Goal: Find specific page/section: Find specific page/section

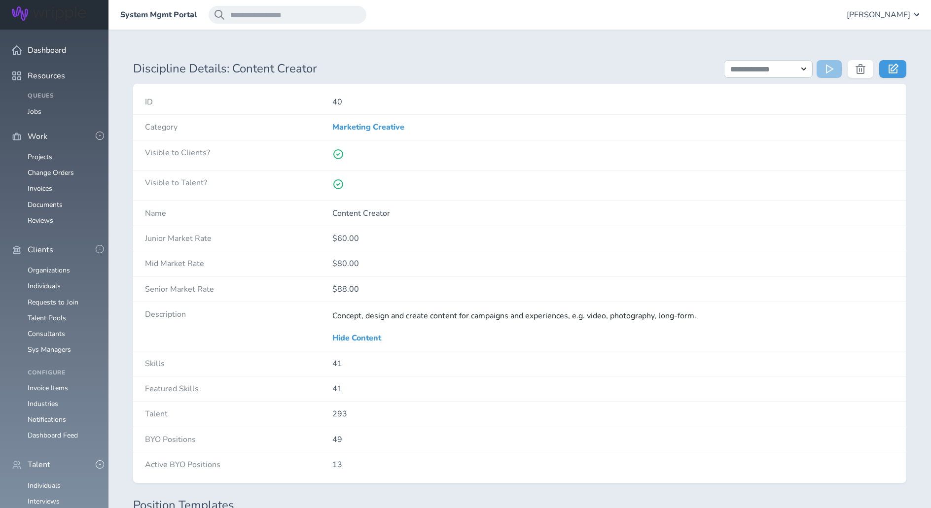
scroll to position [109, 0]
click at [43, 282] on link "Individuals" at bounding box center [44, 286] width 33 height 9
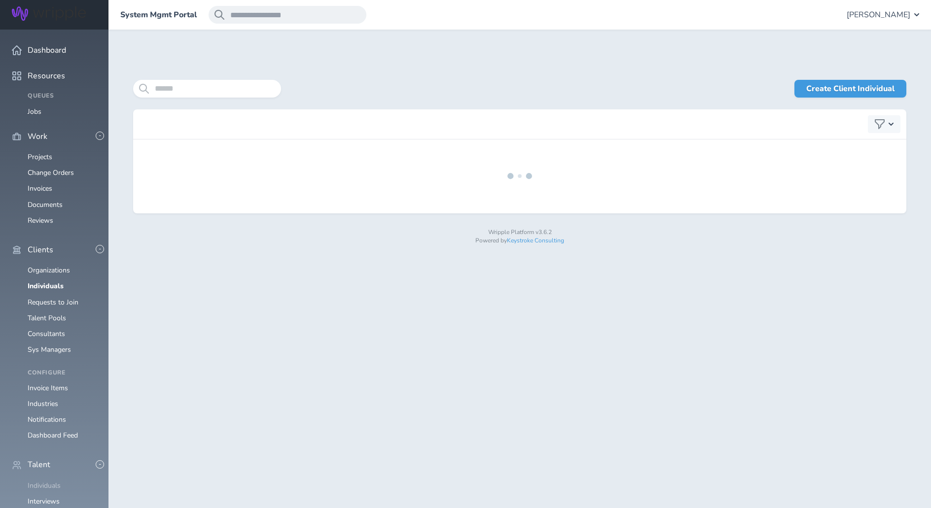
click at [44, 481] on link "Individuals" at bounding box center [44, 485] width 33 height 9
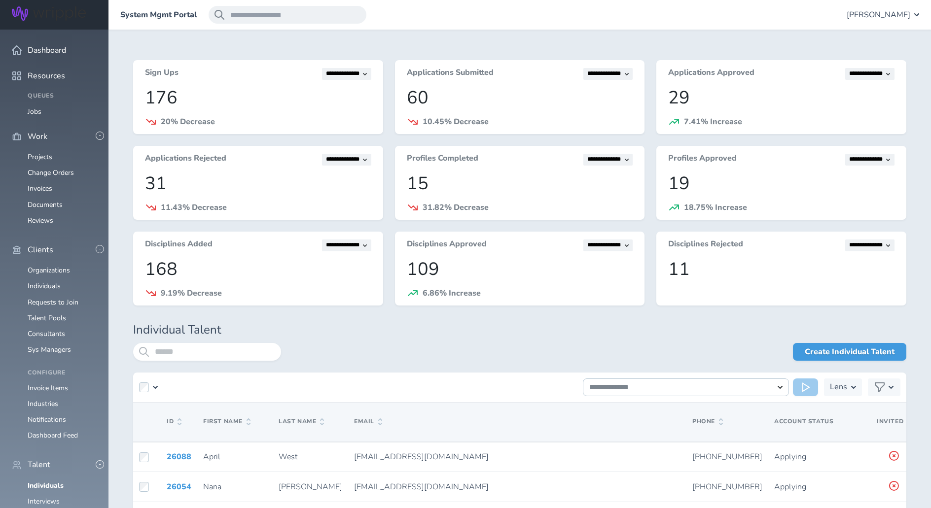
scroll to position [68, 0]
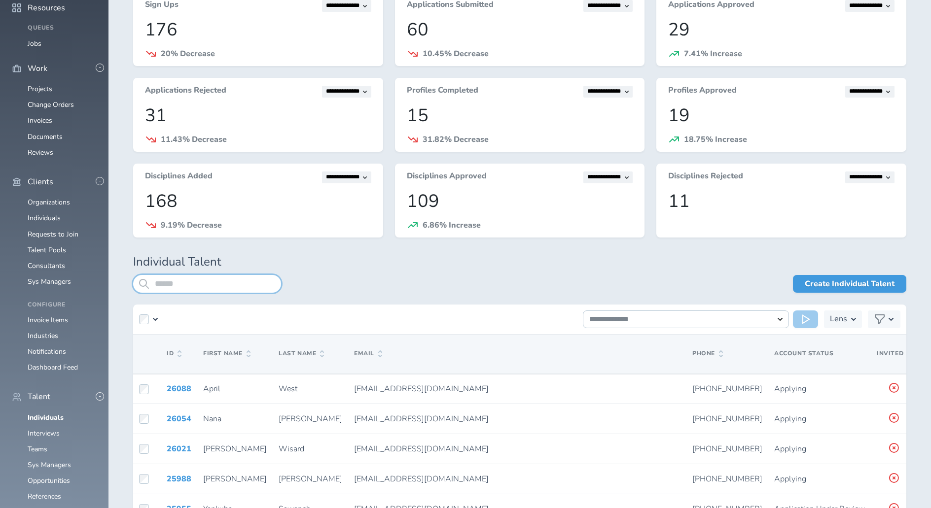
click at [222, 287] on input "search" at bounding box center [207, 284] width 148 height 18
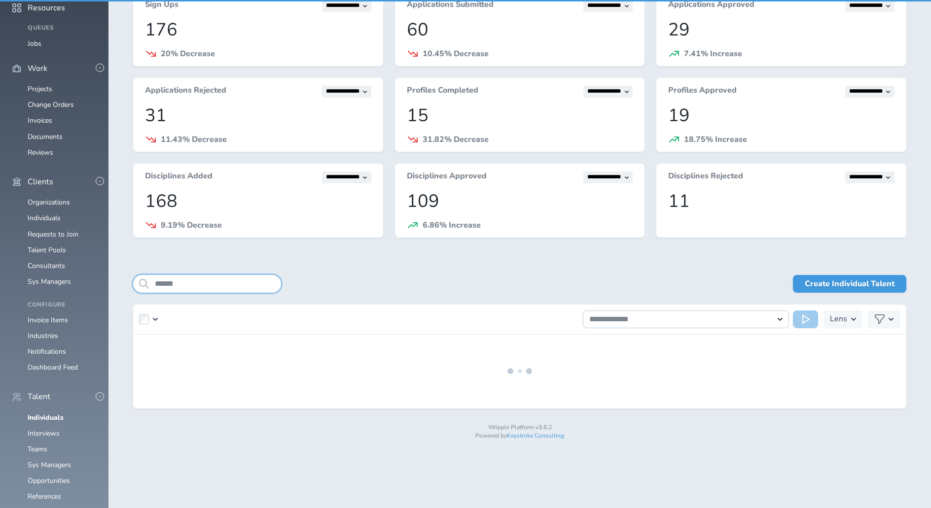
scroll to position [17, 0]
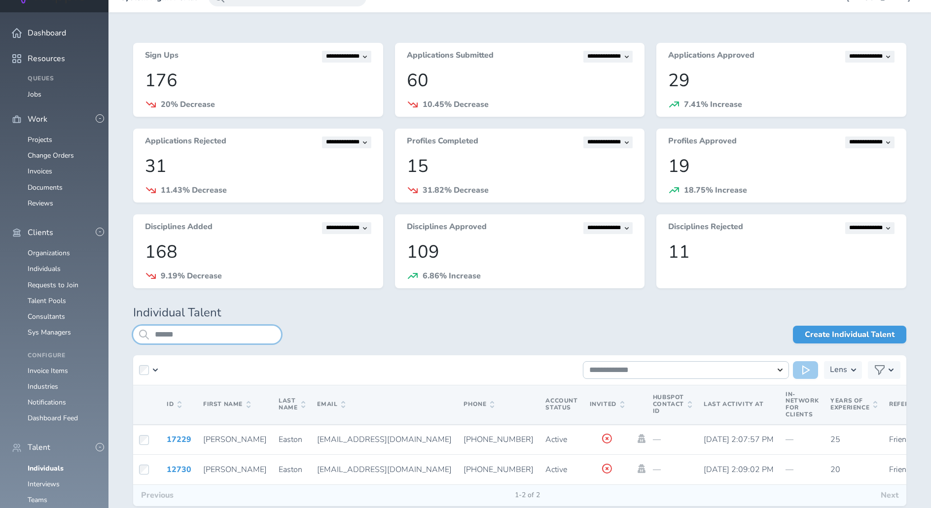
type input "******"
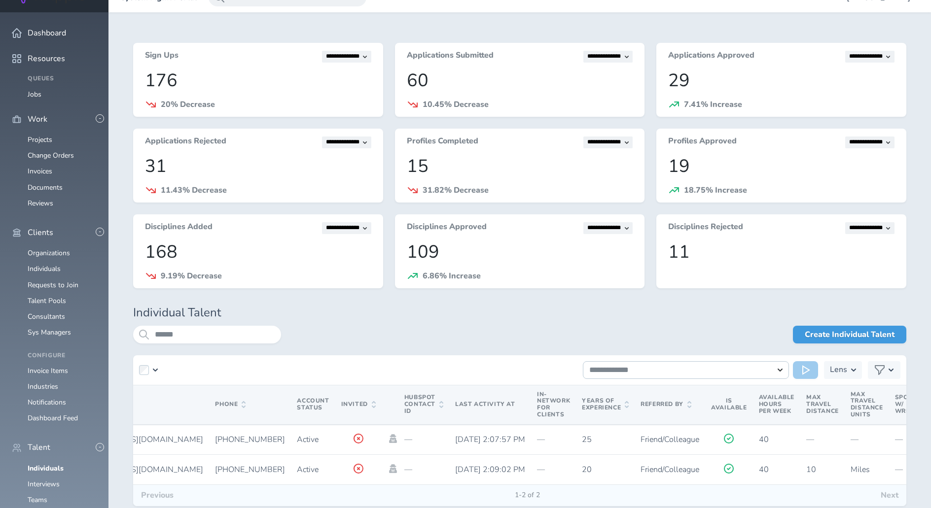
scroll to position [0, 0]
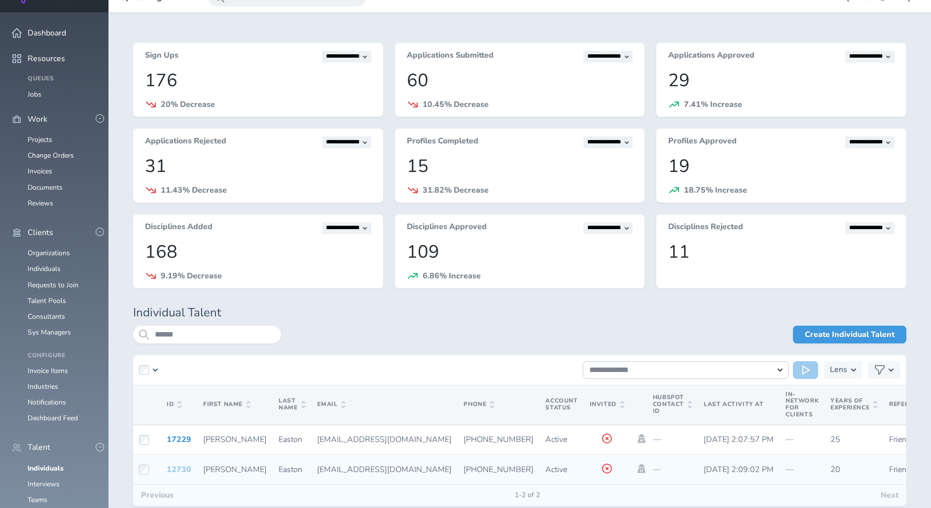
click at [174, 470] on link "12730" at bounding box center [179, 469] width 25 height 11
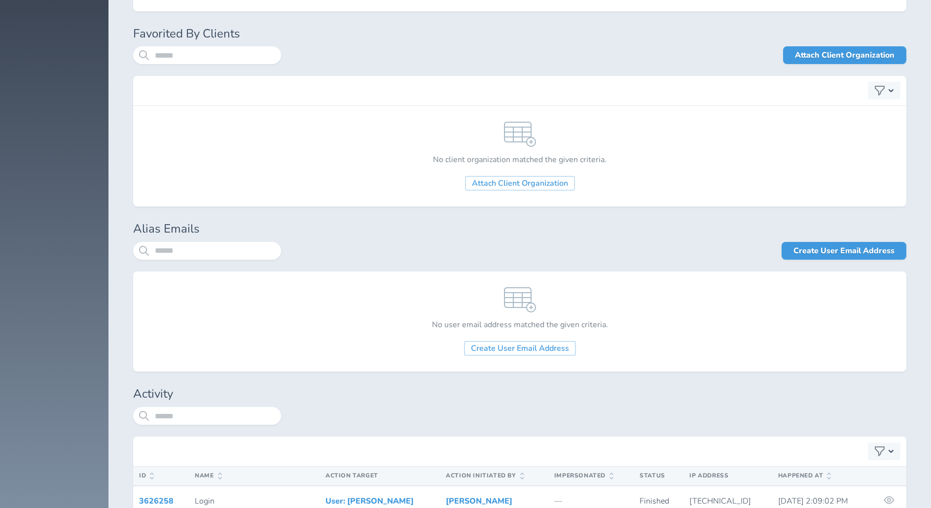
scroll to position [7510, 0]
